Goal: Navigation & Orientation: Understand site structure

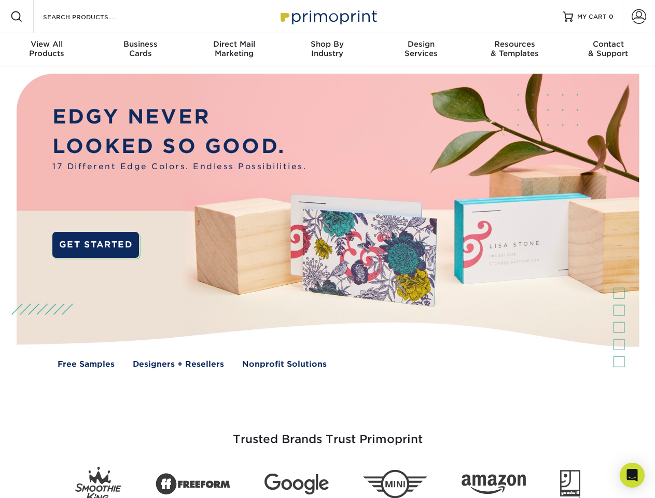
click at [327, 249] on img at bounding box center [327, 228] width 648 height 324
click at [17, 17] on span at bounding box center [16, 16] width 12 height 12
click at [638, 17] on span at bounding box center [638, 16] width 15 height 15
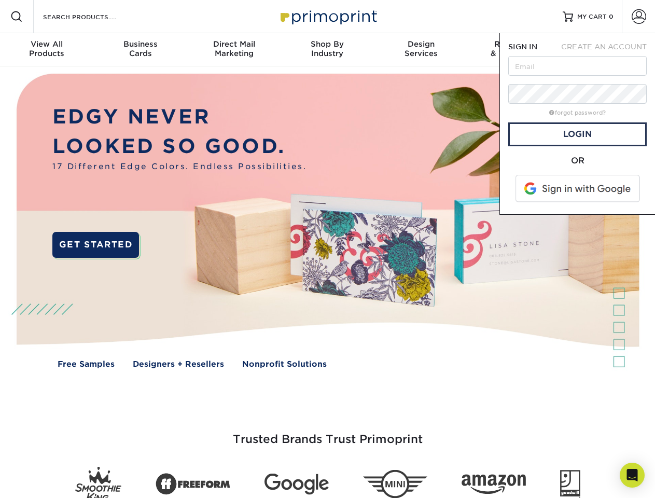
click at [47, 50] on div "View All Products" at bounding box center [46, 48] width 93 height 19
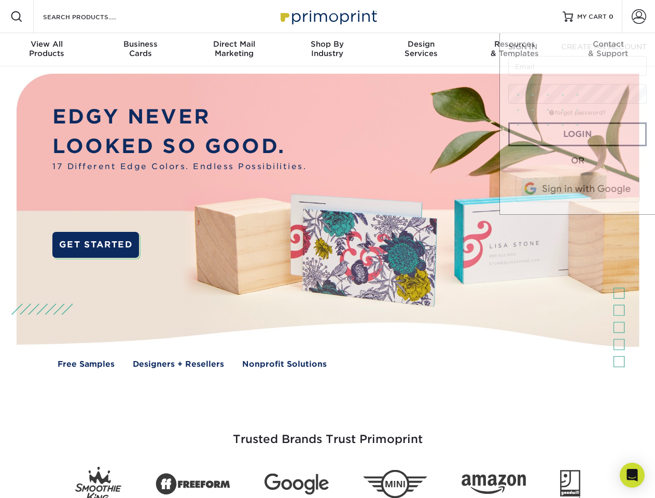
click at [140, 50] on div "Business Cards" at bounding box center [139, 48] width 93 height 19
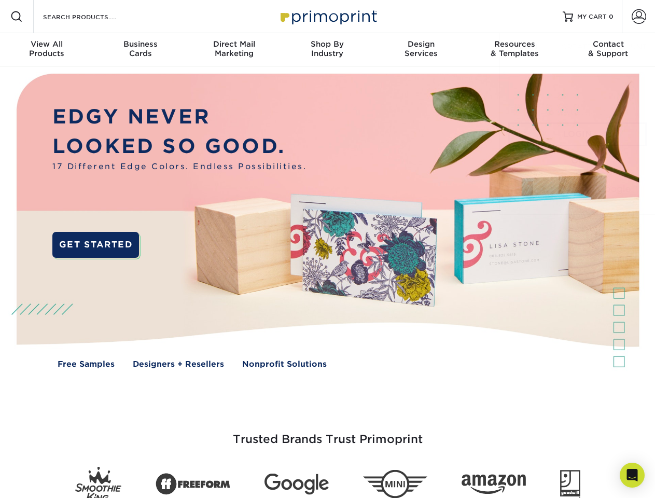
click at [234, 50] on div "Direct Mail Marketing" at bounding box center [233, 48] width 93 height 19
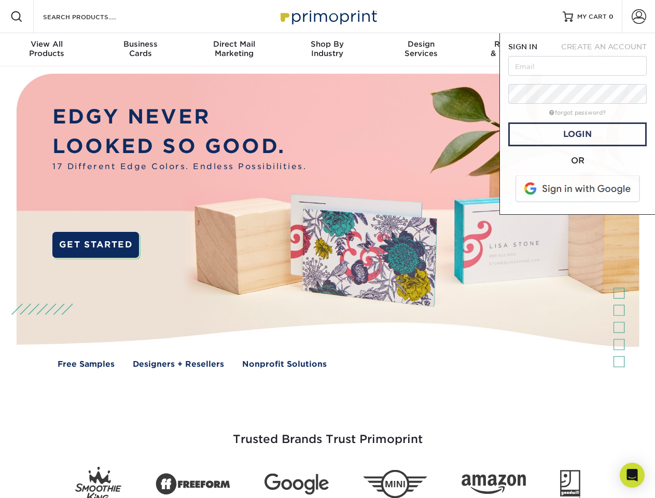
click at [327, 50] on div "Shop By Industry" at bounding box center [326, 48] width 93 height 19
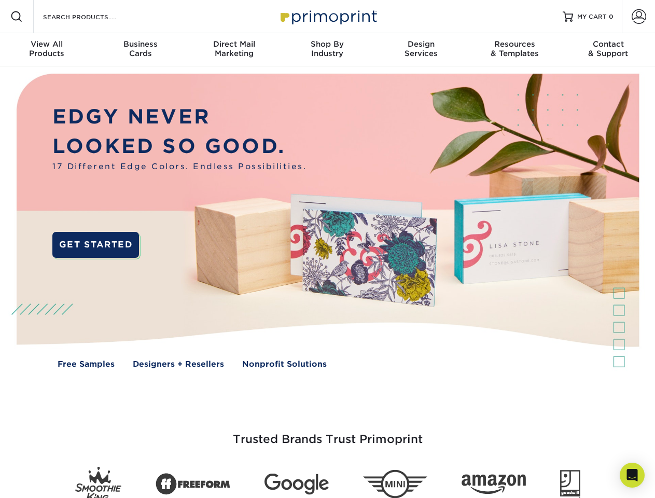
click at [421, 50] on div "Design Services" at bounding box center [420, 48] width 93 height 19
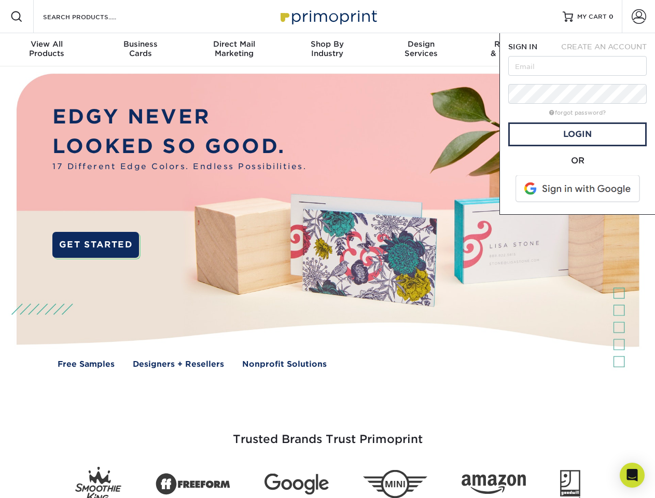
click at [514, 50] on span "SIGN IN" at bounding box center [522, 47] width 29 height 8
click at [608, 50] on div "Contact & Support" at bounding box center [607, 48] width 93 height 19
